Goal: Task Accomplishment & Management: Use online tool/utility

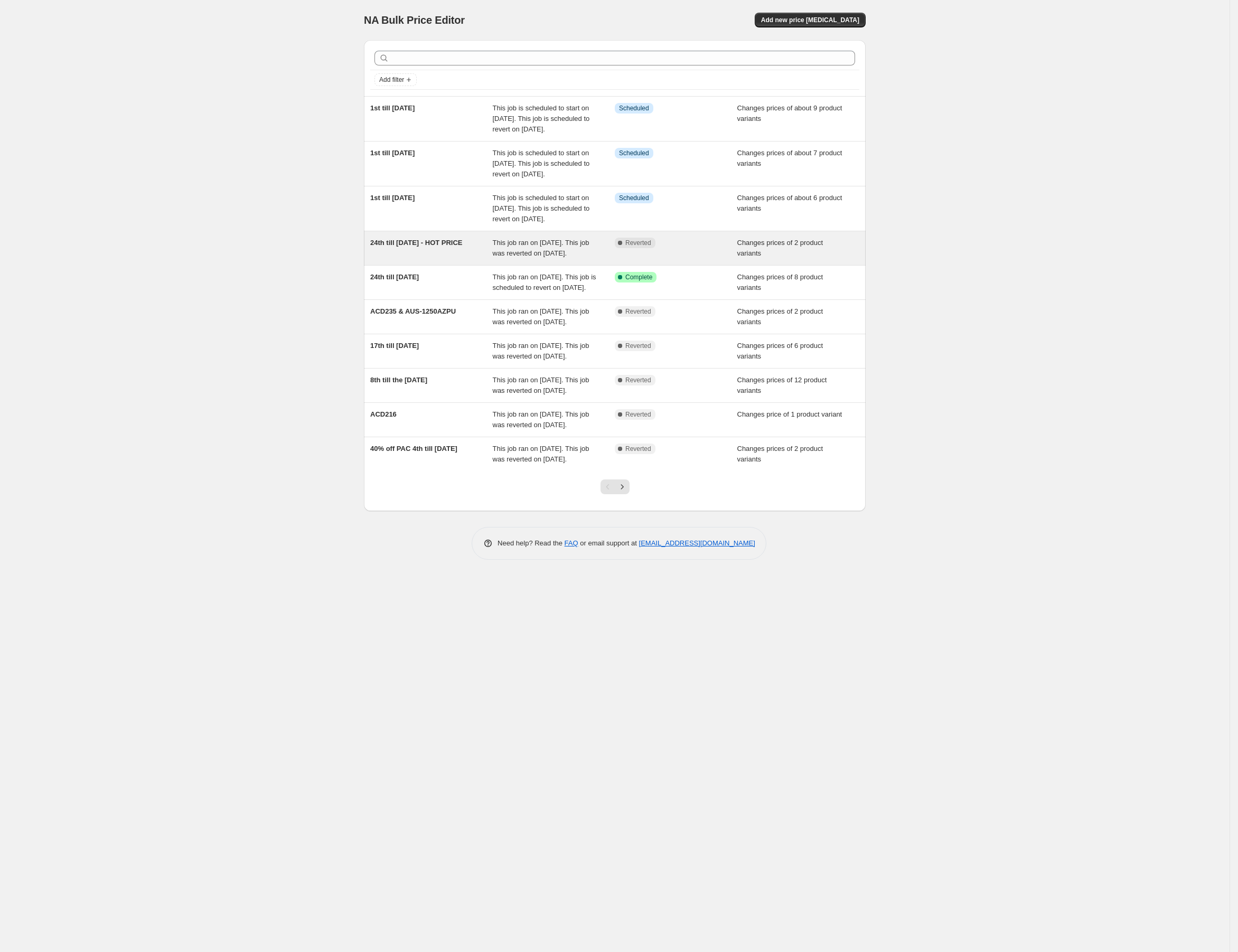
click at [634, 259] on div "Complete Reverted" at bounding box center [676, 248] width 122 height 21
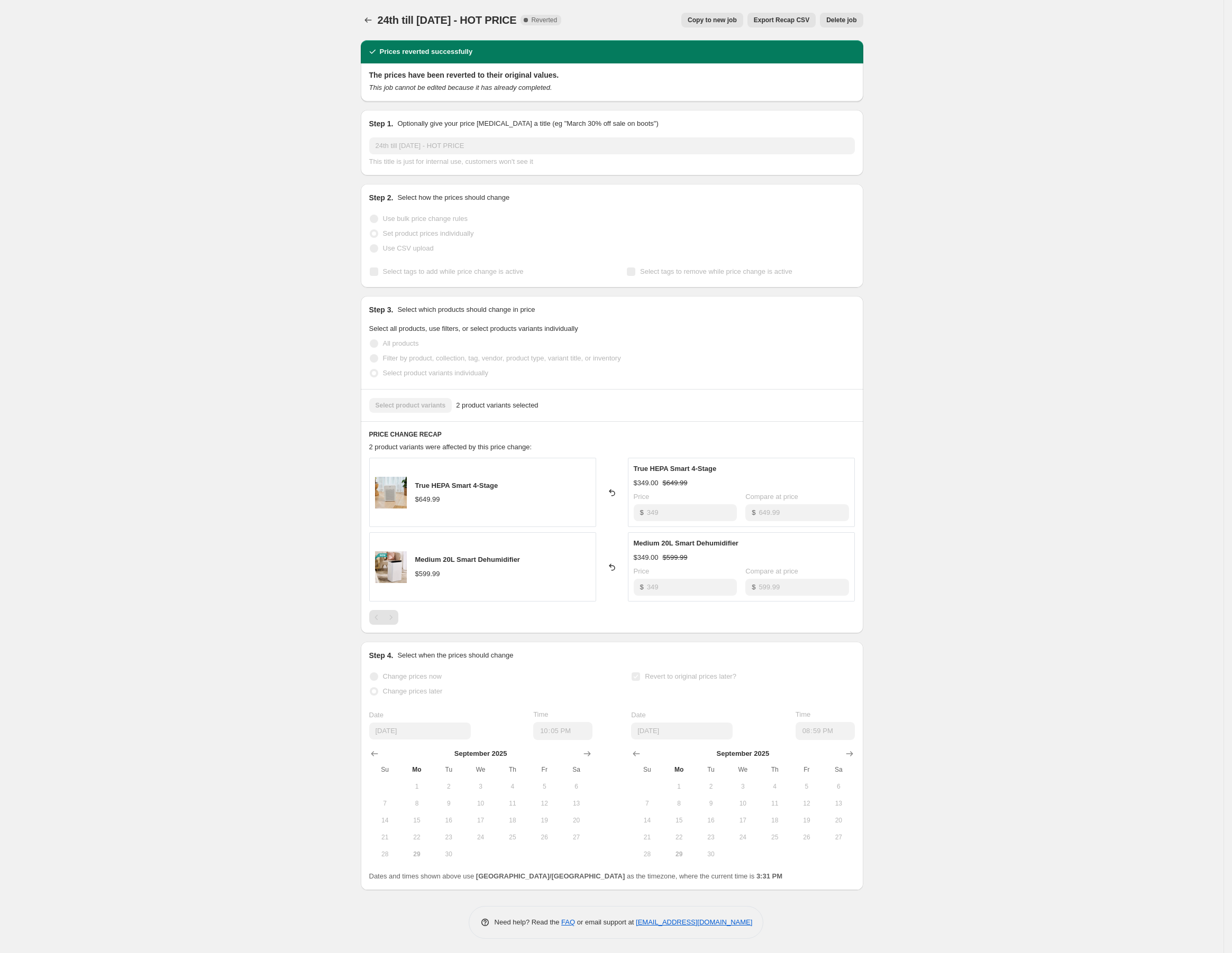
click at [727, 17] on span "Copy to new job" at bounding box center [712, 20] width 49 height 8
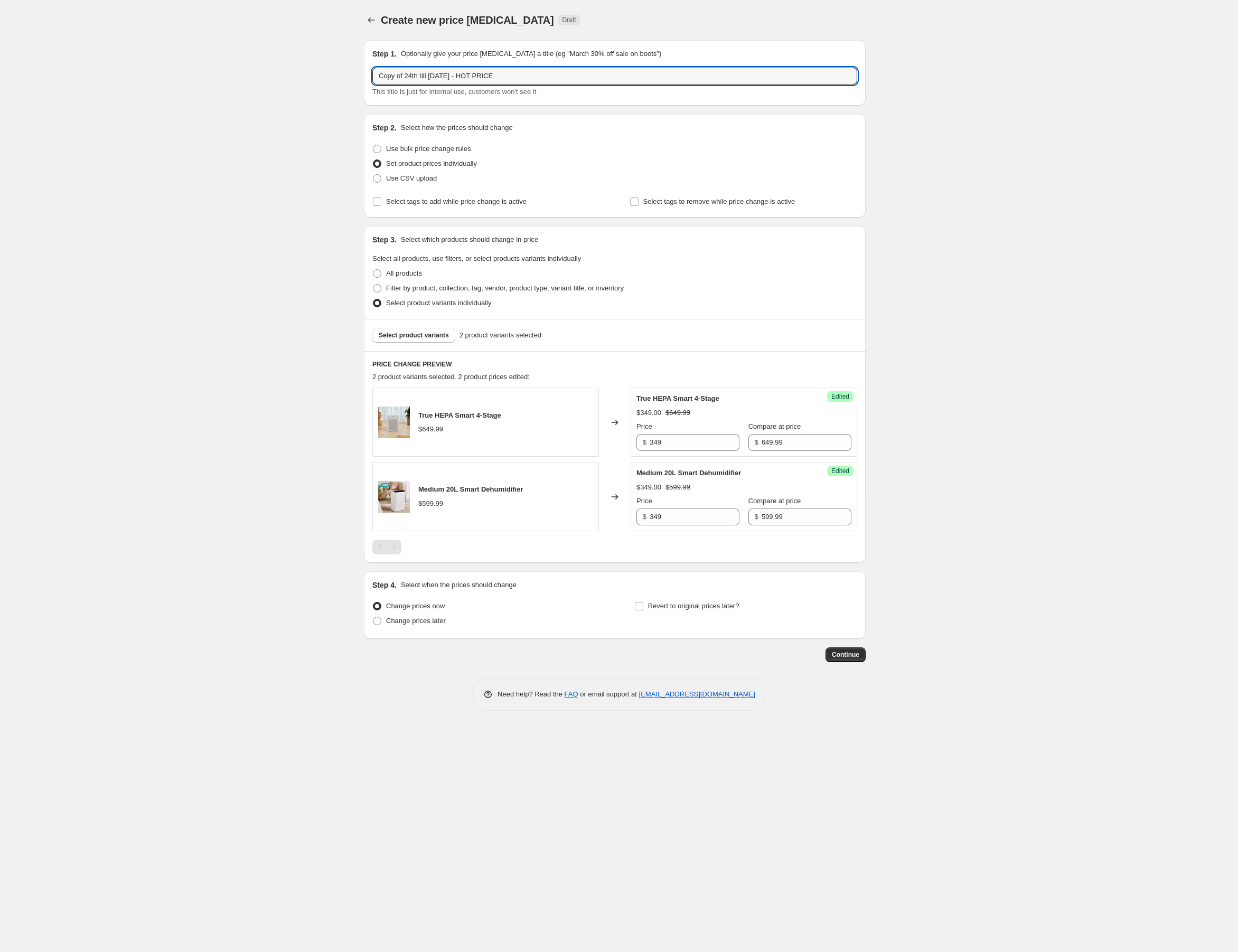
drag, startPoint x: 402, startPoint y: 75, endPoint x: 328, endPoint y: 72, distance: 74.1
click at [328, 72] on div "Create new price [MEDICAL_DATA]. This page is ready Create new price [MEDICAL_D…" at bounding box center [615, 476] width 1230 height 952
type input "Extend- 24th till [DATE] - HOT PRICE"
click at [415, 621] on span "Change prices later" at bounding box center [415, 621] width 60 height 8
click at [374, 617] on input "Change prices later" at bounding box center [373, 617] width 1 height 1
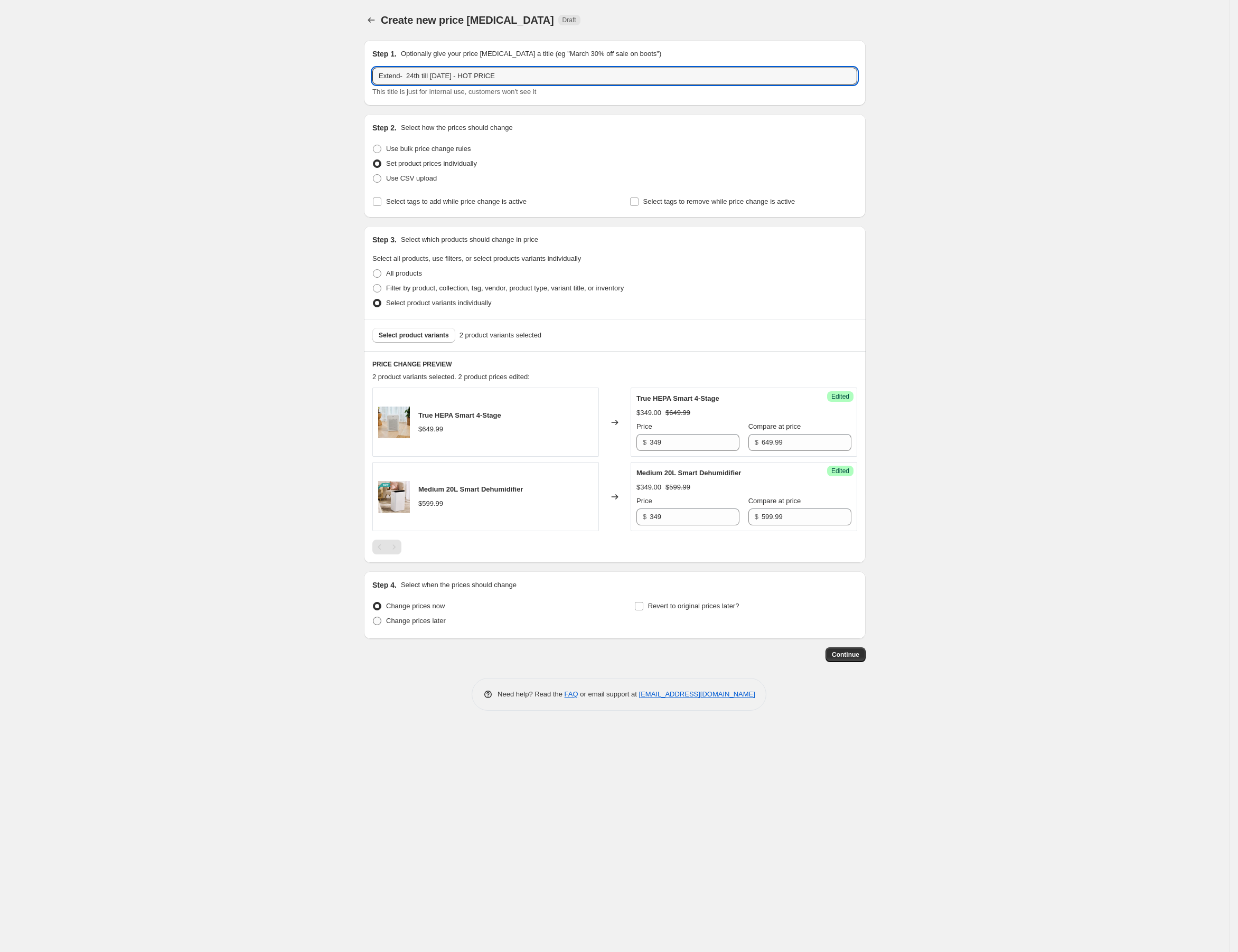
radio input "true"
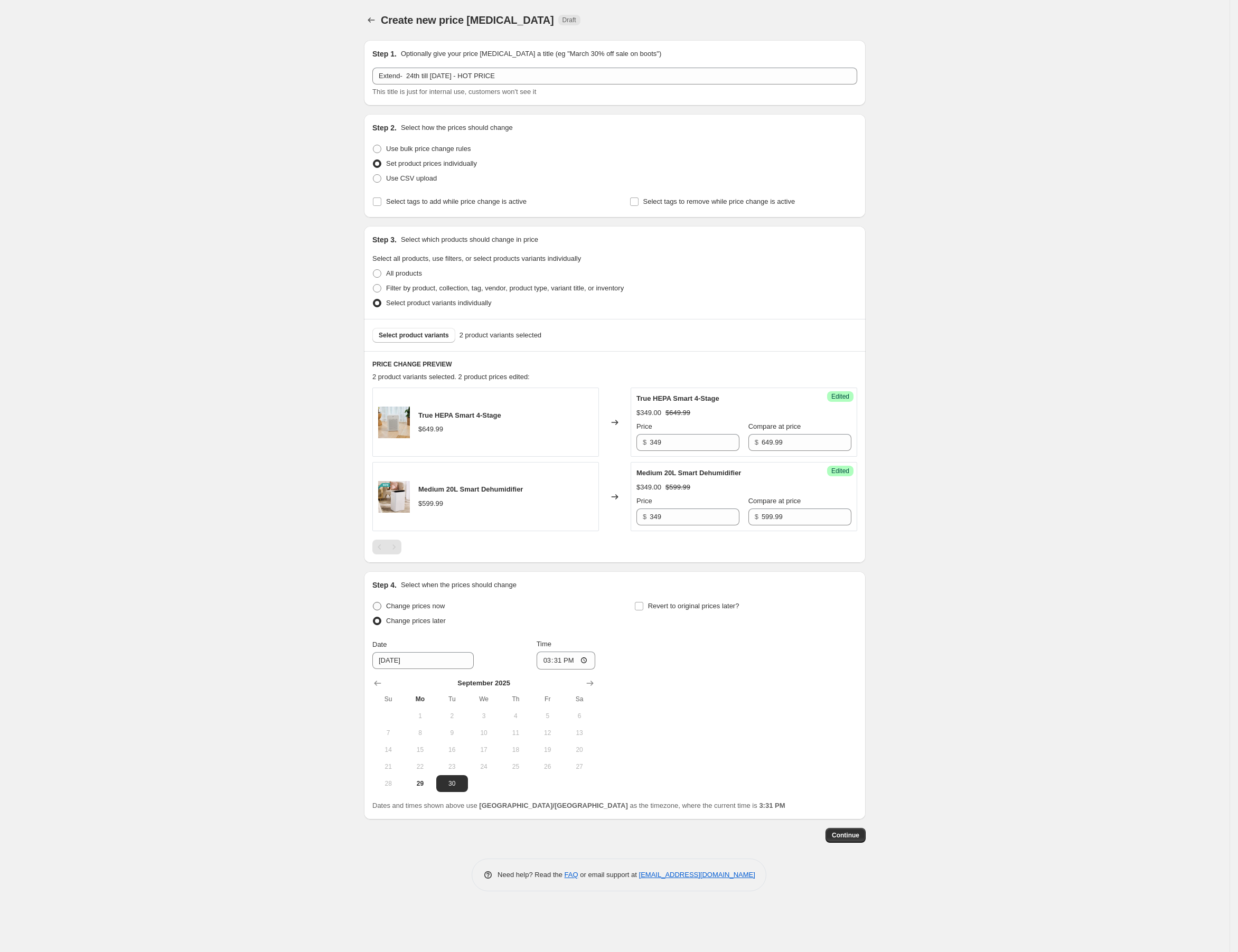
click at [420, 606] on span "Change prices now" at bounding box center [415, 606] width 58 height 8
click at [374, 602] on input "Change prices now" at bounding box center [373, 602] width 1 height 1
radio input "true"
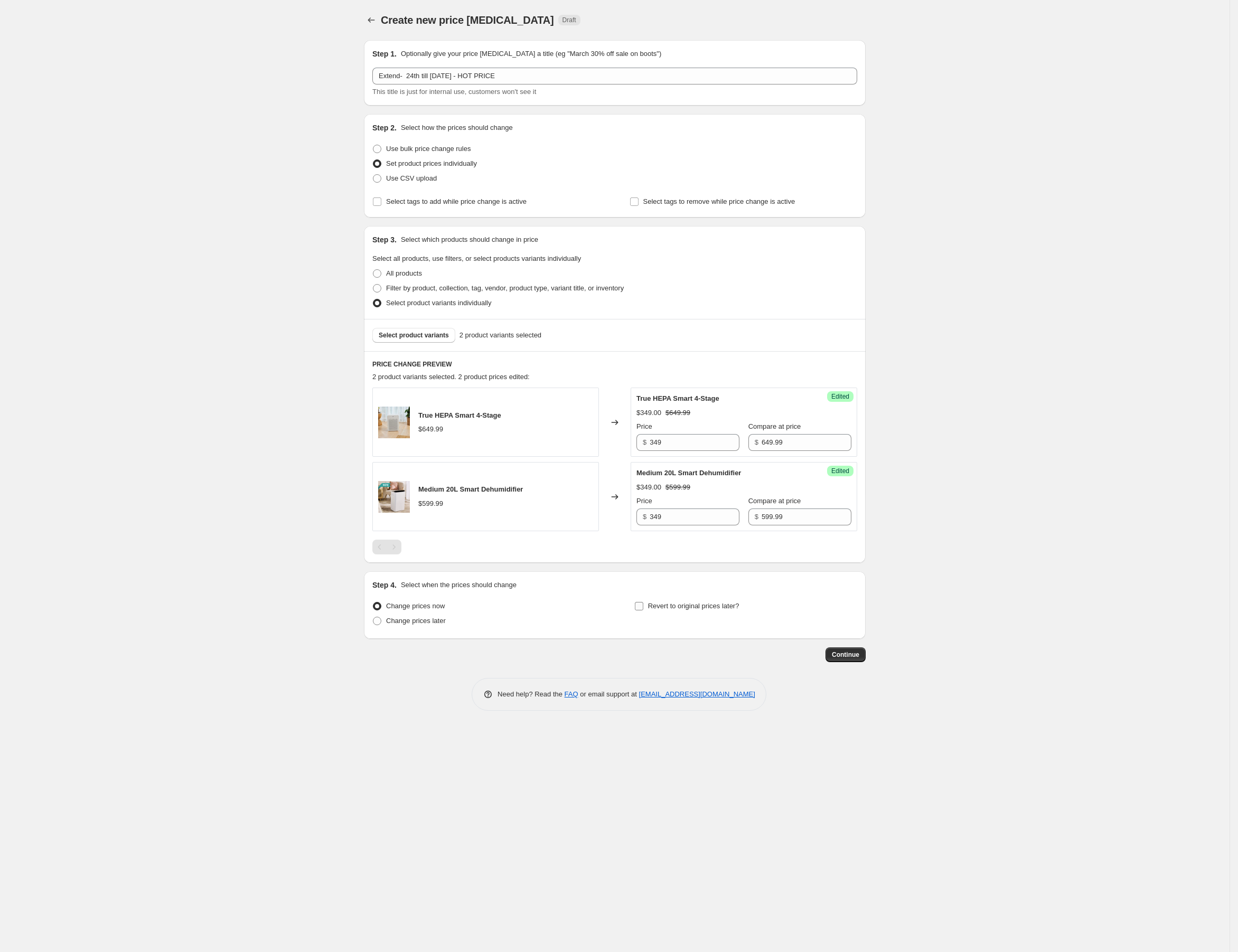
click at [655, 605] on span "Revert to original prices later?" at bounding box center [694, 606] width 91 height 8
click at [643, 605] on input "Revert to original prices later?" at bounding box center [638, 606] width 8 height 8
checkbox input "true"
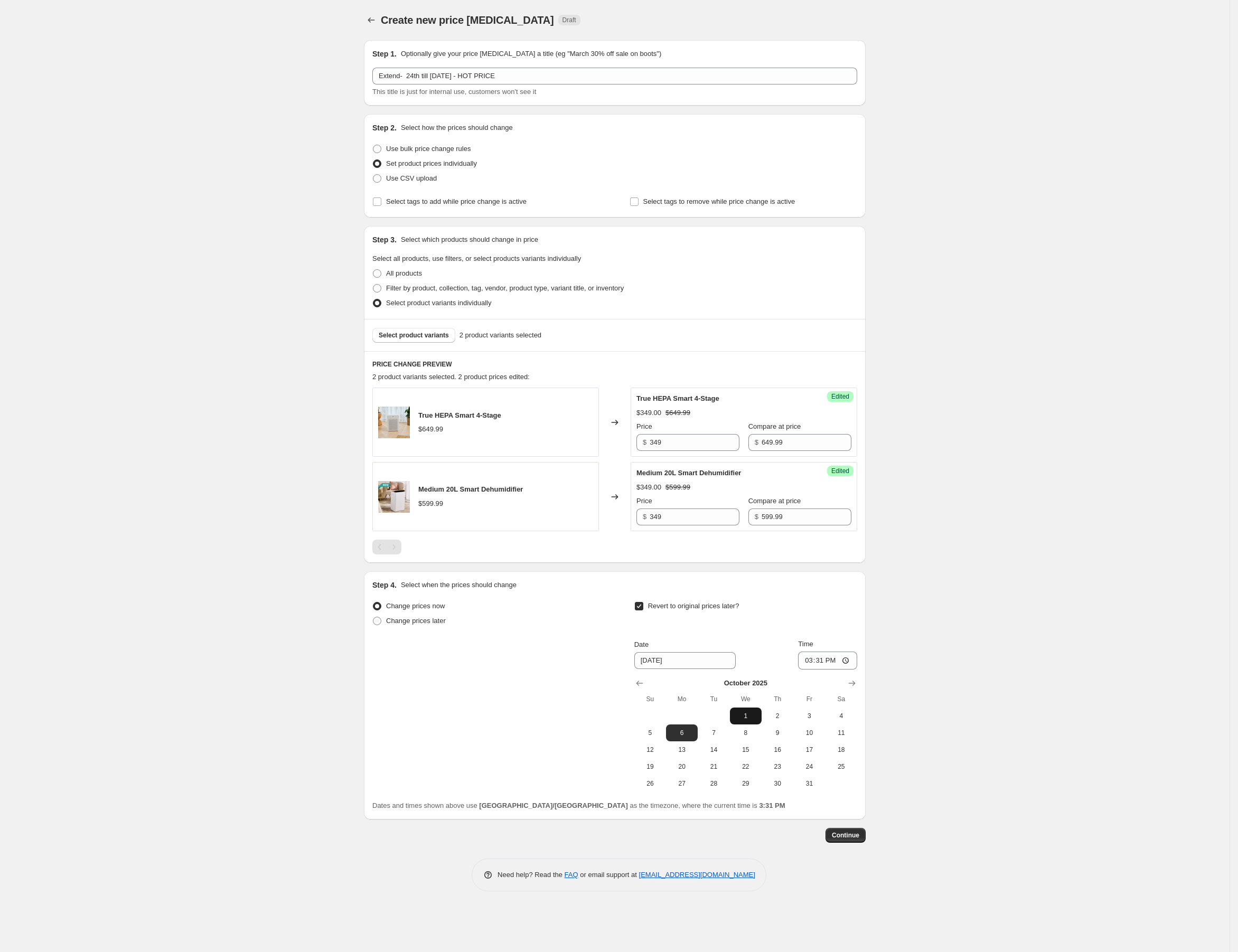
click at [750, 717] on span "1" at bounding box center [746, 716] width 23 height 8
type input "[DATE]"
click at [807, 660] on input "15:31" at bounding box center [827, 661] width 59 height 18
type input "00:00"
click at [952, 630] on div "Create new price [MEDICAL_DATA]. This page is ready Create new price [MEDICAL_D…" at bounding box center [615, 476] width 1230 height 952
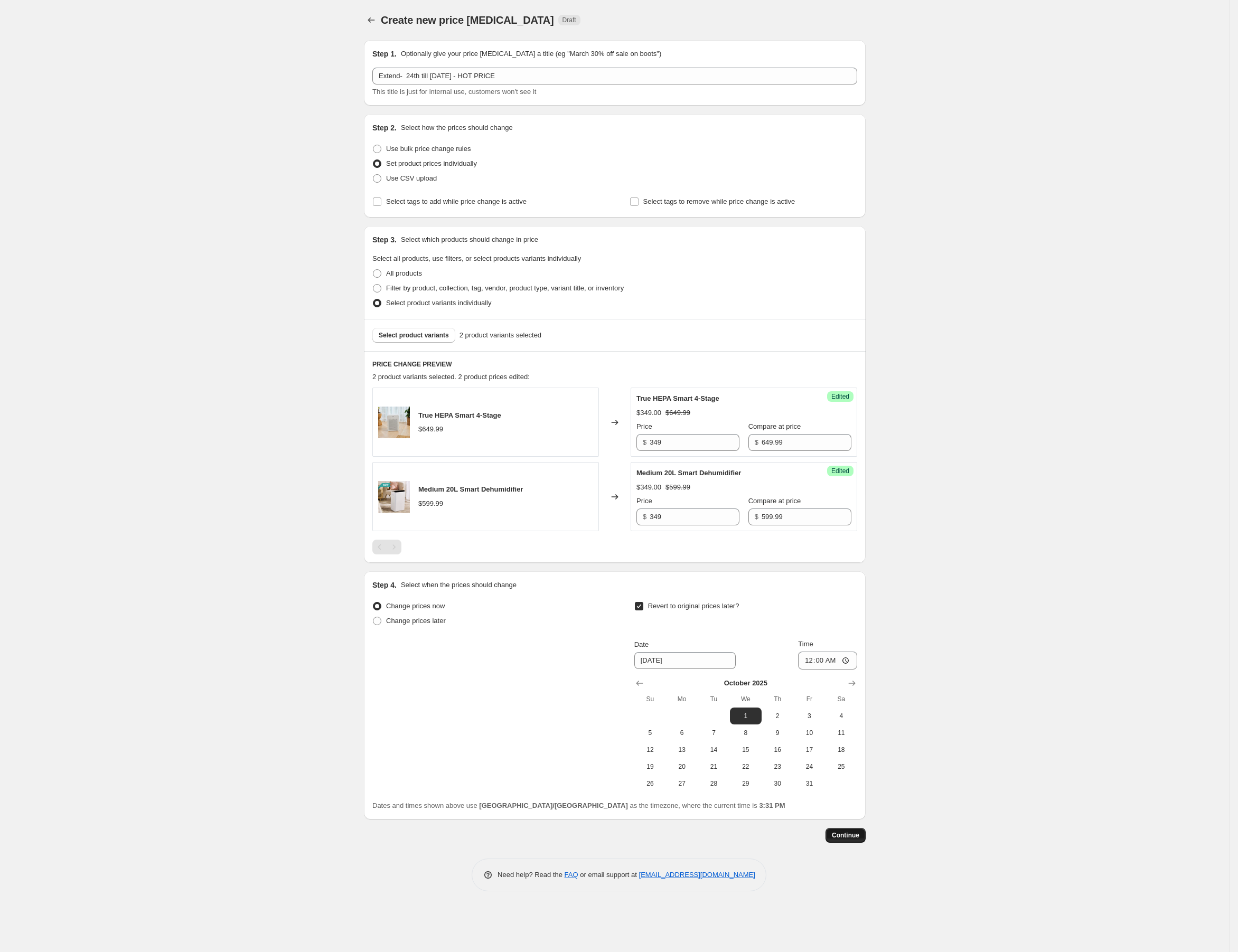
click at [848, 833] on span "Continue" at bounding box center [845, 835] width 27 height 8
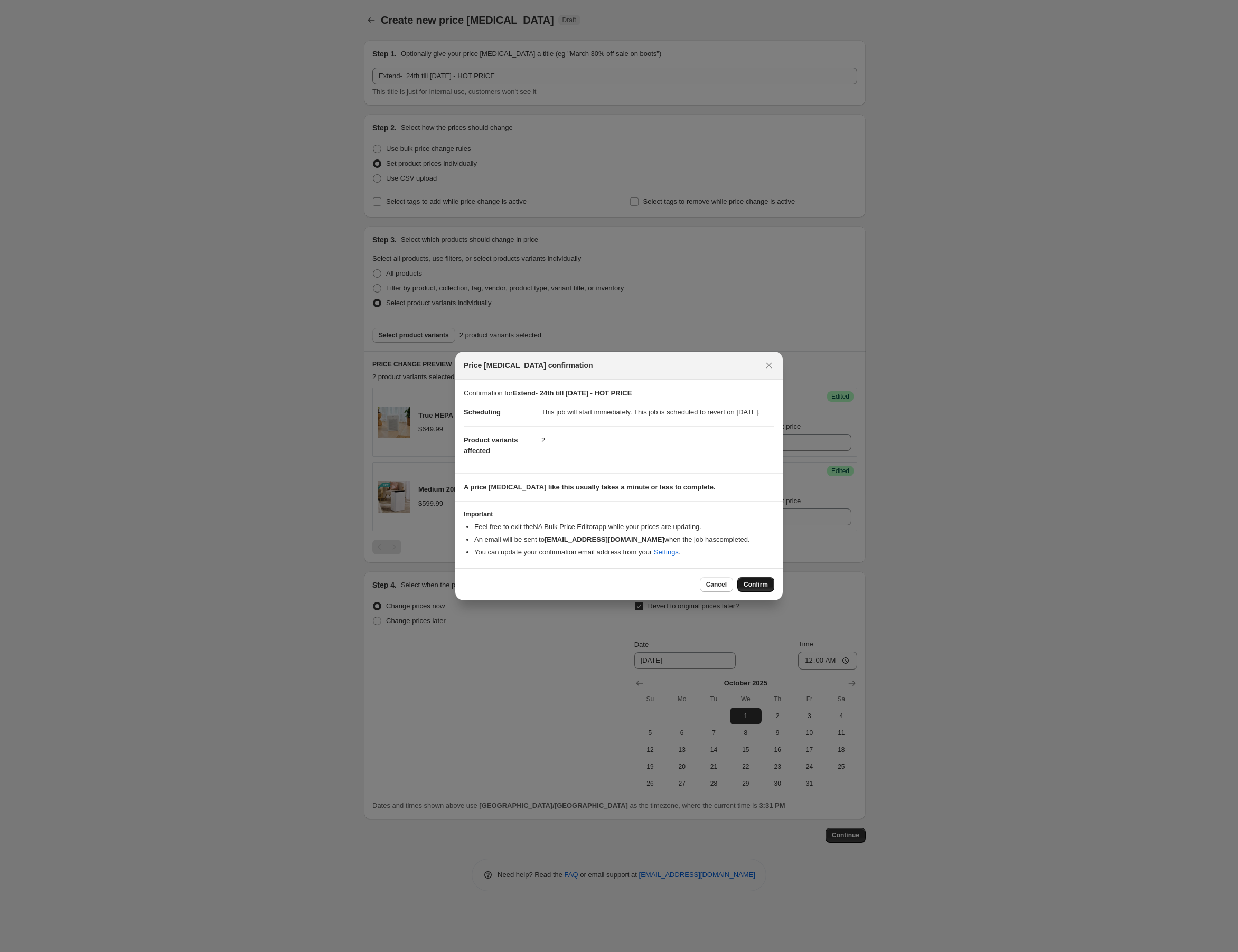
click at [758, 589] on span "Confirm" at bounding box center [756, 585] width 24 height 8
